Goal: Information Seeking & Learning: Find specific page/section

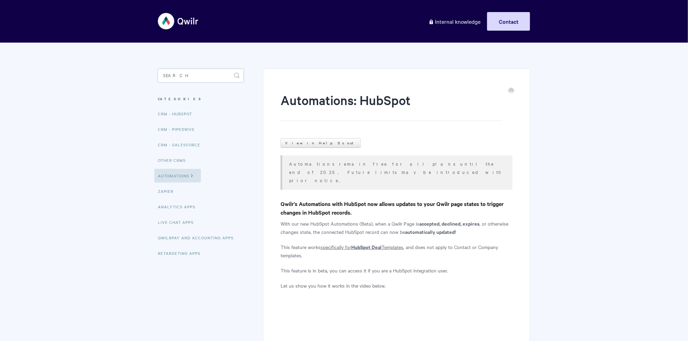
click at [214, 70] on input "Search" at bounding box center [201, 76] width 86 height 14
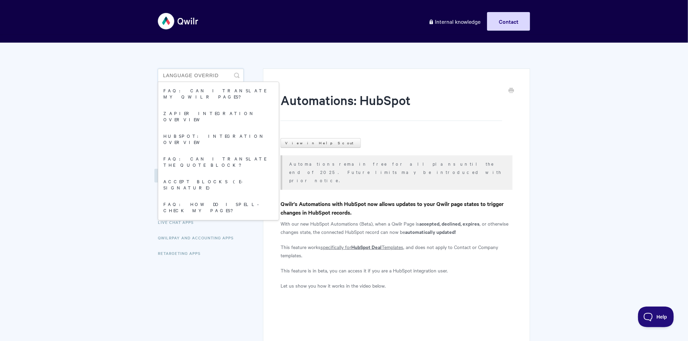
type input "language override"
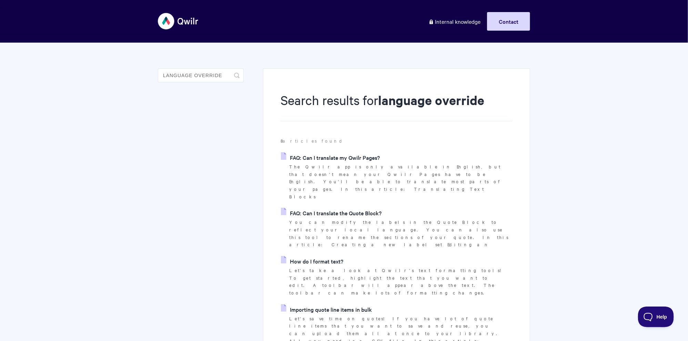
click at [319, 157] on link "FAQ: Can I translate my Qwilr Pages?" at bounding box center [330, 157] width 99 height 10
